Goal: Navigation & Orientation: Find specific page/section

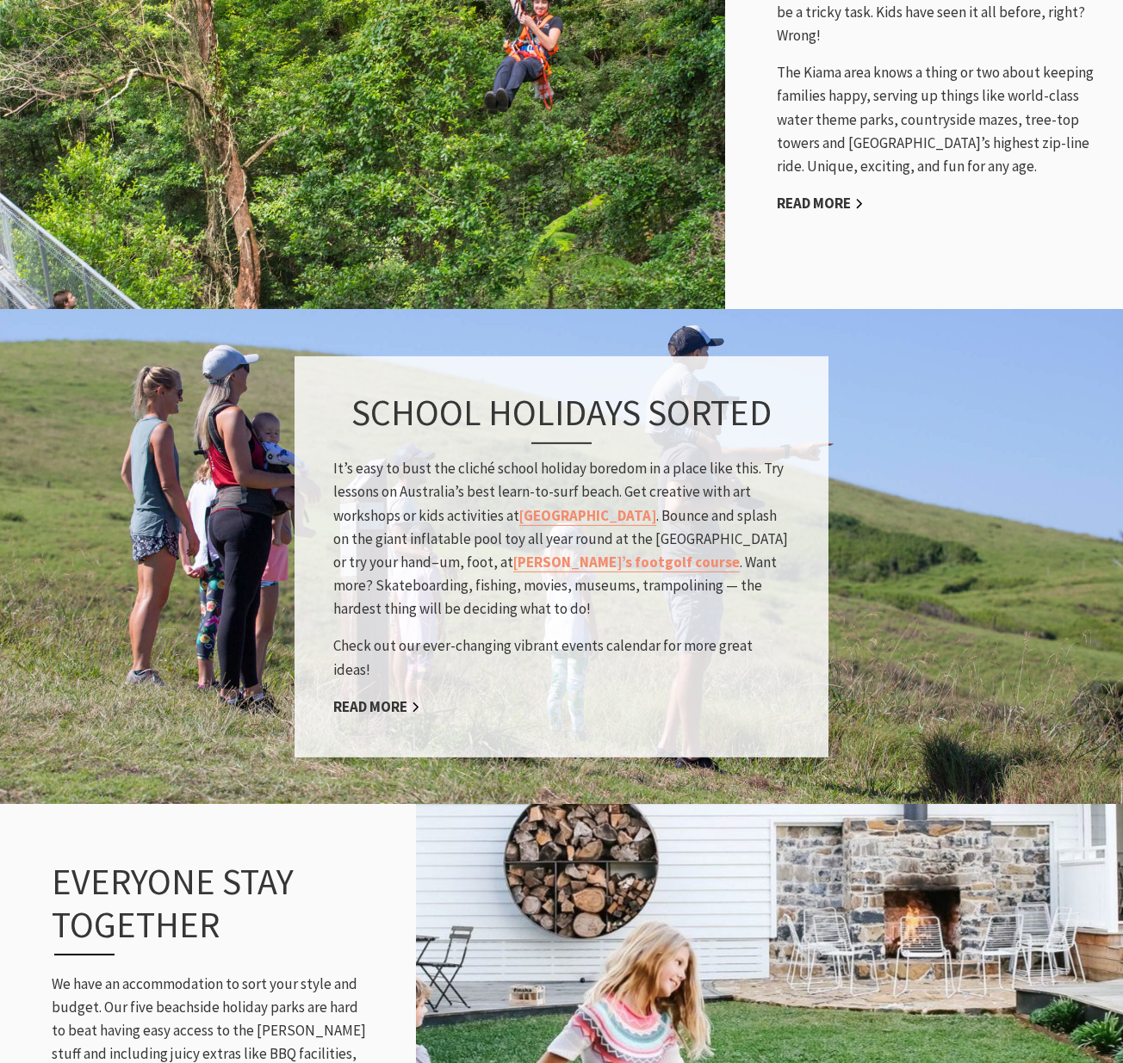
scroll to position [1779, 0]
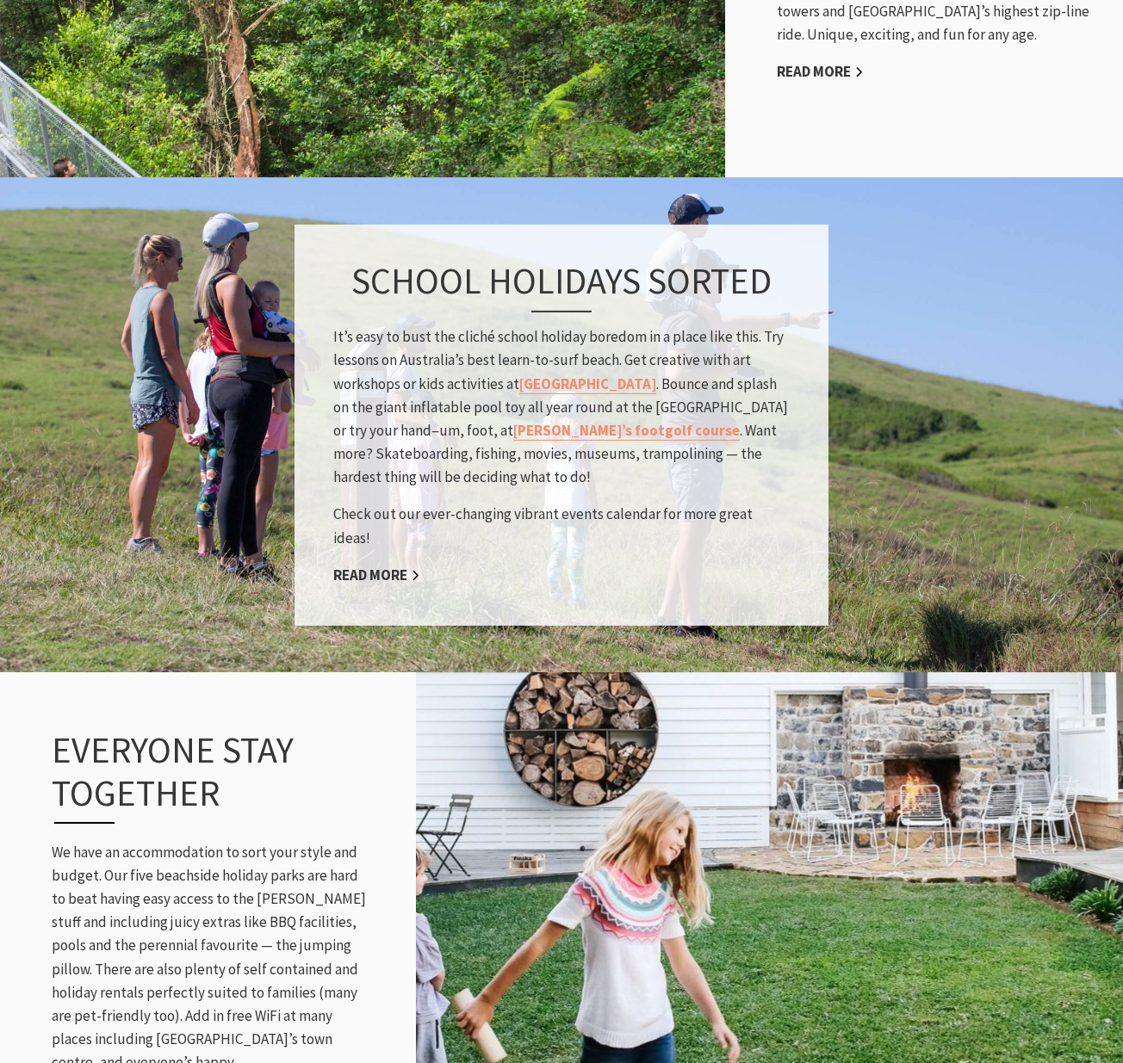
click at [419, 348] on p "It’s easy to bust the cliché school holiday boredom in a place like this. Try l…" at bounding box center [561, 407] width 456 height 164
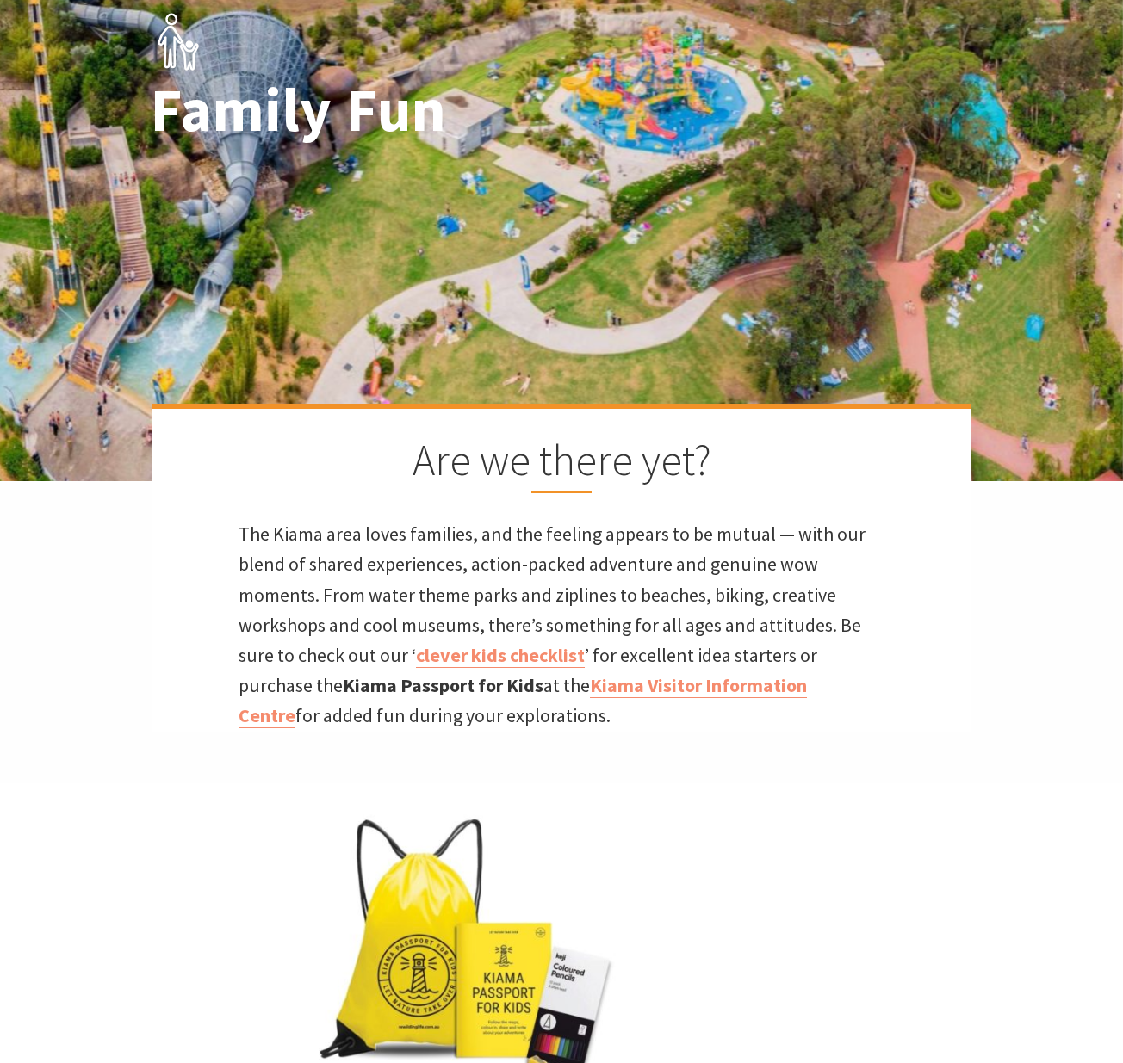
scroll to position [0, 0]
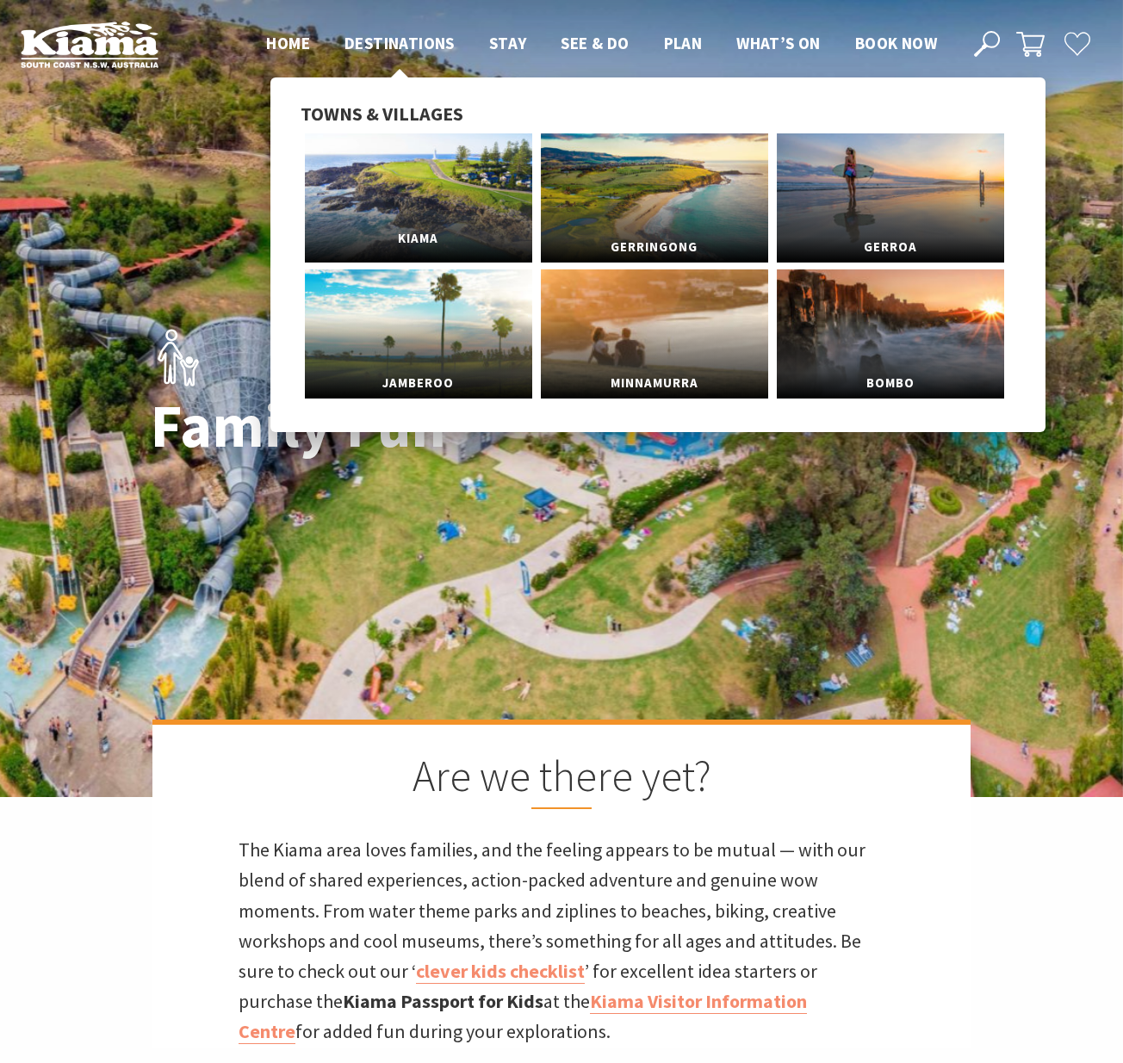
click at [441, 178] on link "Kiama" at bounding box center [418, 197] width 227 height 129
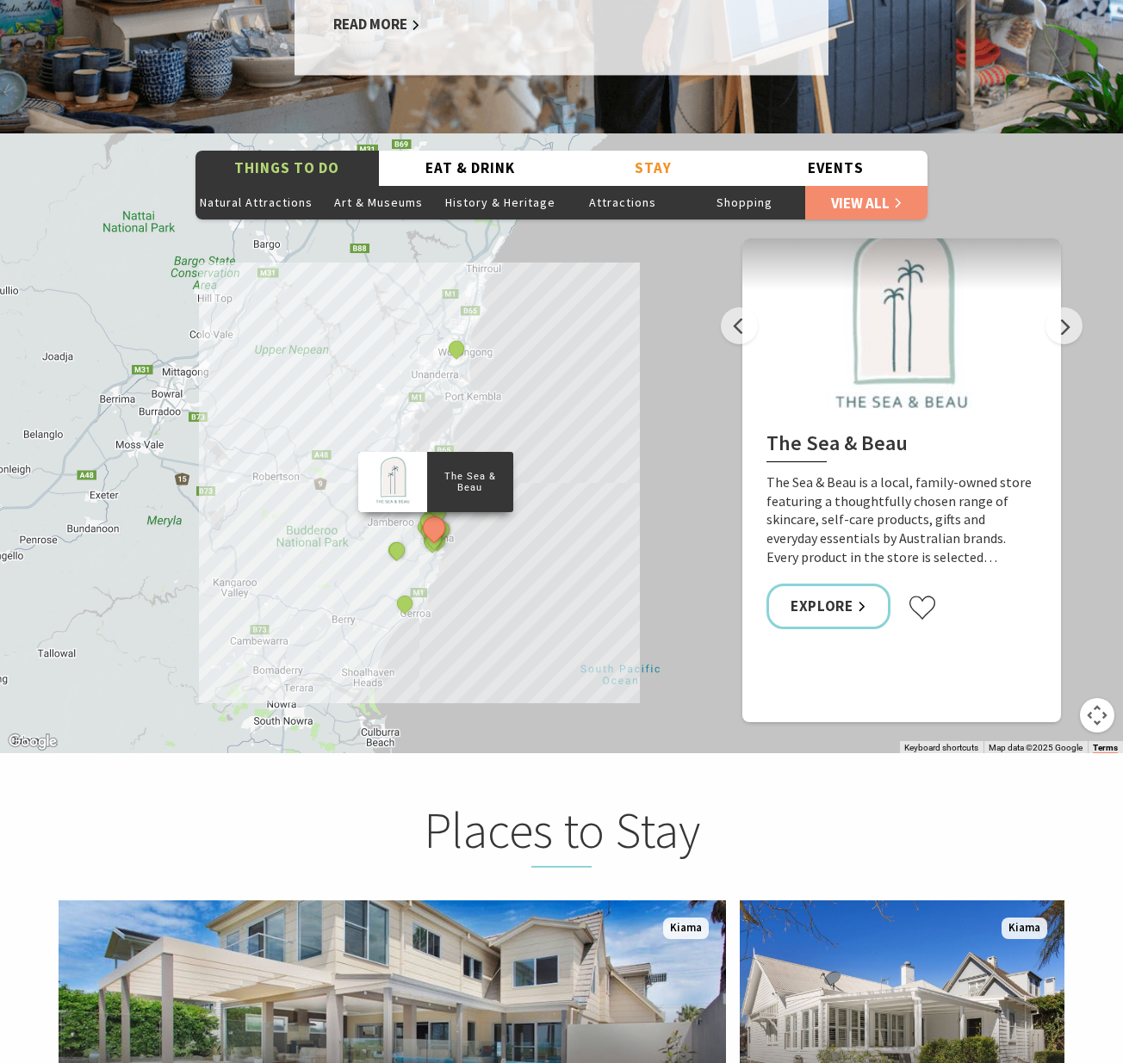
scroll to position [3269, 0]
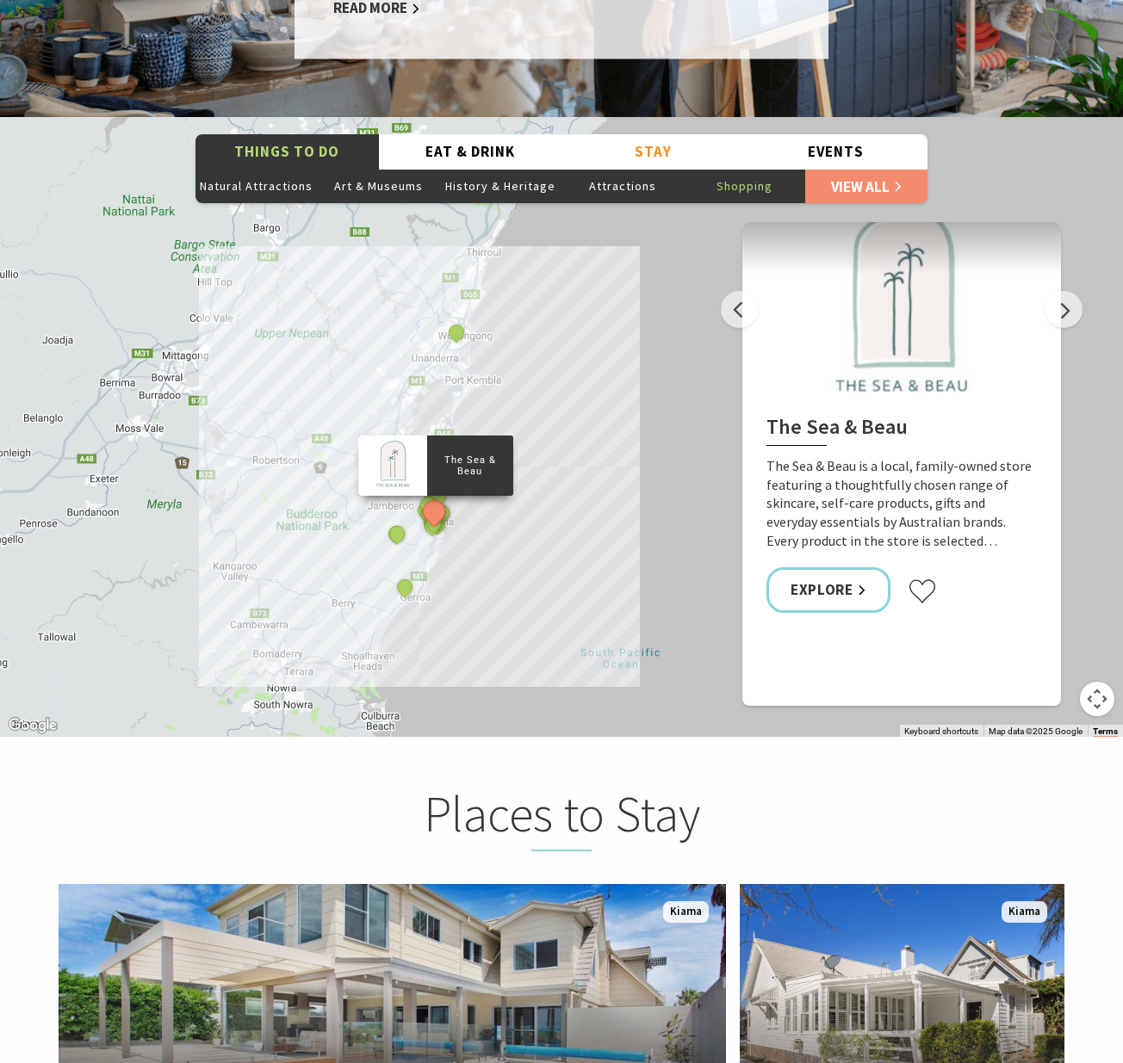
click at [749, 169] on button "Shopping" at bounding box center [745, 186] width 122 height 34
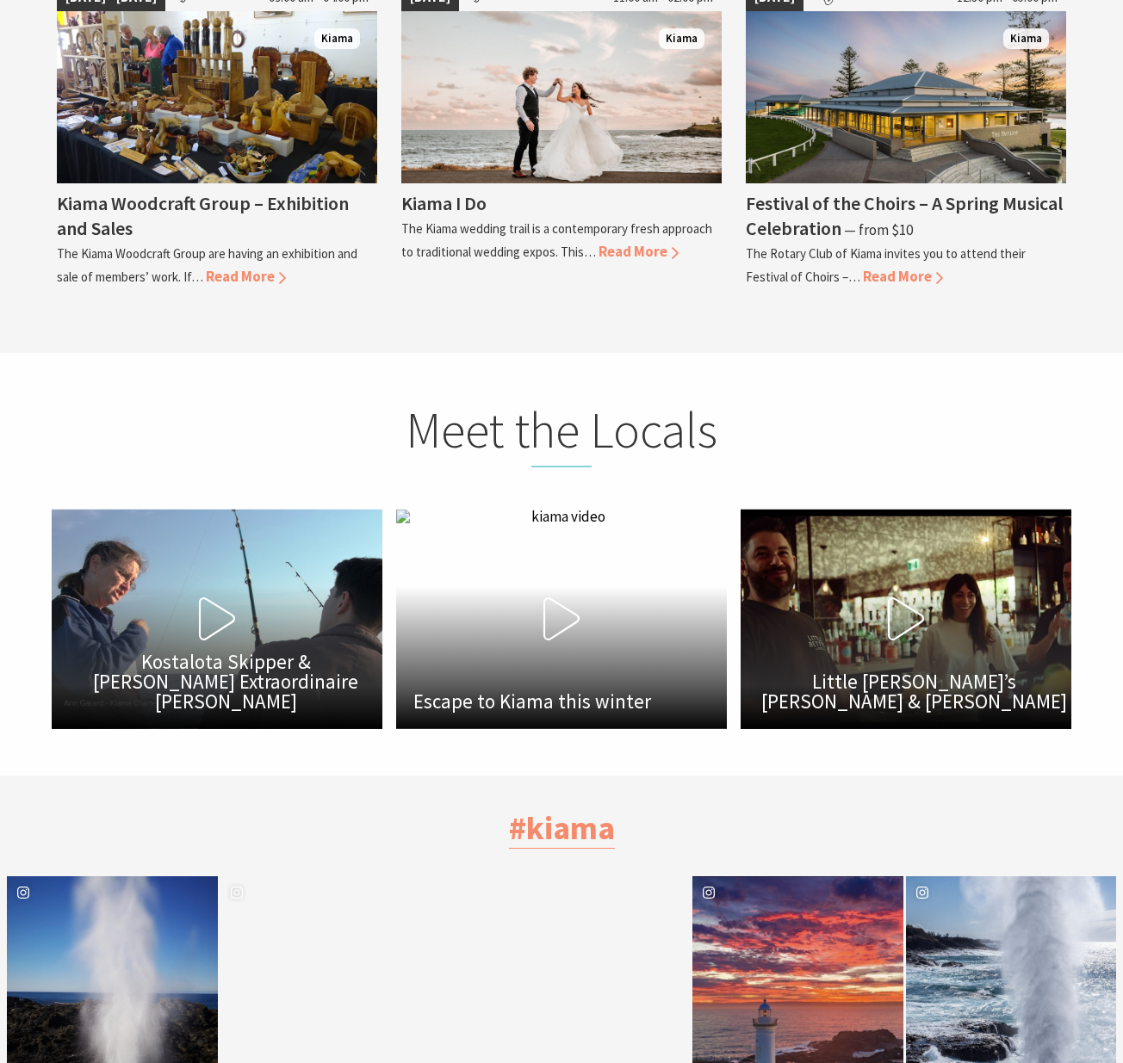
scroll to position [5906, 0]
